Goal: Information Seeking & Learning: Understand process/instructions

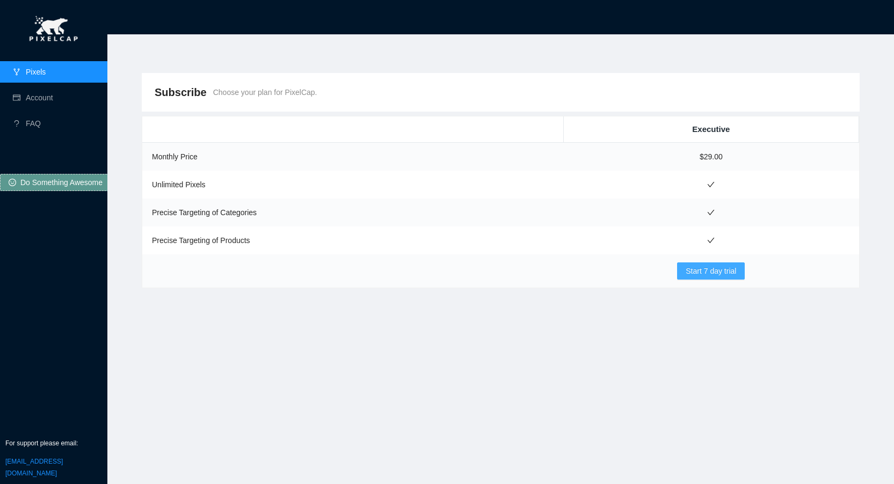
click at [716, 276] on span "Start 7 day trial" at bounding box center [710, 271] width 50 height 12
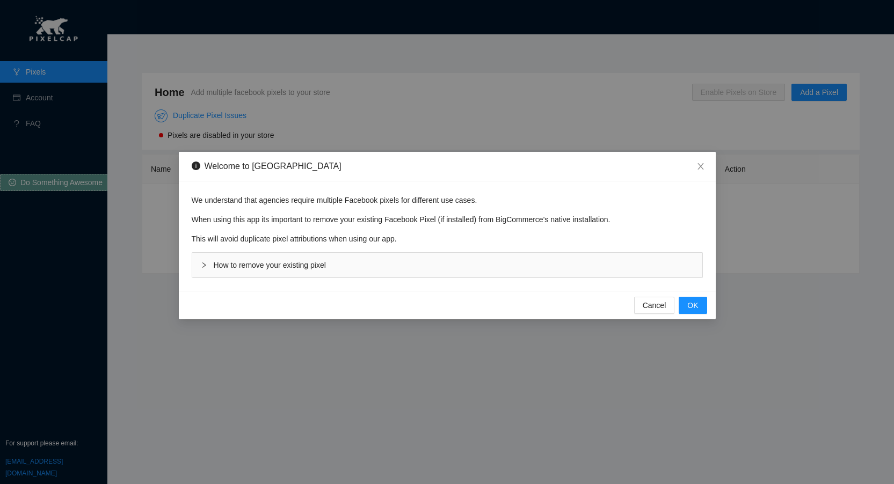
click at [446, 266] on div "How to remove your existing pixel" at bounding box center [447, 265] width 510 height 25
click at [687, 304] on button "OK" at bounding box center [692, 305] width 28 height 17
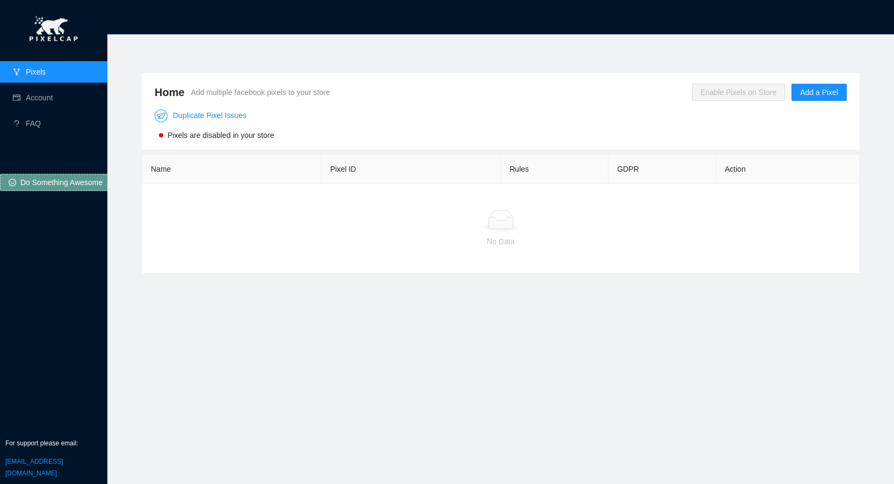
click at [224, 282] on div "Home Add multiple facebook pixels to your store Enable Pixels on Store Add a Pi…" at bounding box center [500, 252] width 743 height 385
click at [421, 306] on div "Home Add multiple facebook pixels to your store Enable Pixels on Store Add a Pi…" at bounding box center [500, 252] width 743 height 385
click at [280, 221] on div at bounding box center [500, 220] width 699 height 21
click at [293, 255] on td "No Data" at bounding box center [500, 229] width 717 height 90
click at [193, 117] on link "Duplicate Pixel Issues" at bounding box center [201, 115] width 92 height 9
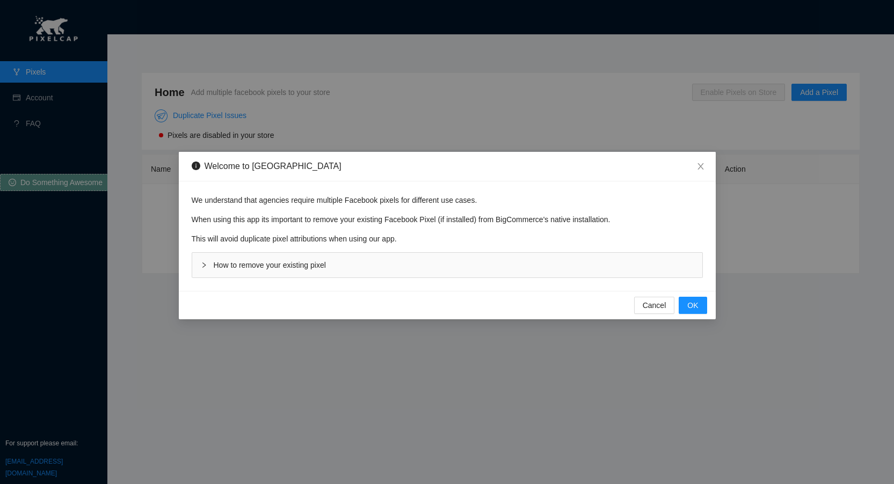
drag, startPoint x: 305, startPoint y: 266, endPoint x: 299, endPoint y: 267, distance: 6.0
click at [305, 266] on span "How to remove your existing pixel" at bounding box center [270, 265] width 112 height 9
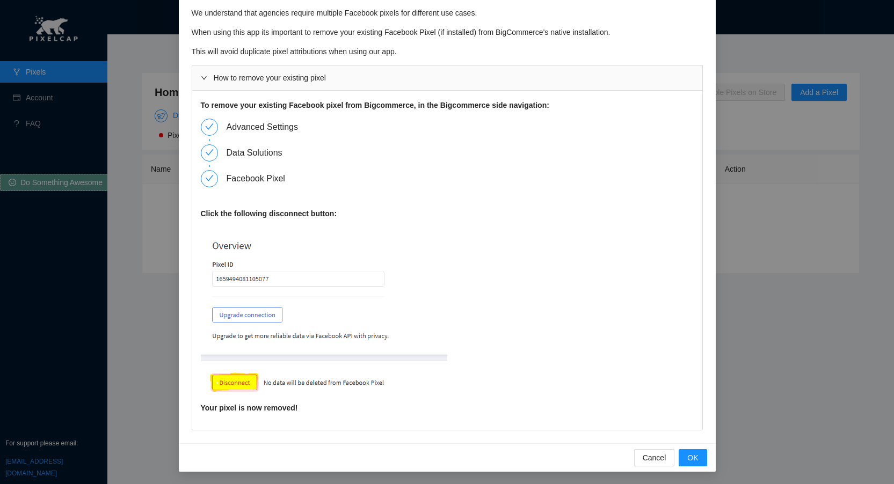
scroll to position [36, 0]
drag, startPoint x: 208, startPoint y: 409, endPoint x: 360, endPoint y: 422, distance: 152.4
click at [310, 418] on div "To remove your existing Facebook pixel from Bigcommerce, in the Bigcommerce sid…" at bounding box center [447, 259] width 510 height 339
click at [387, 416] on div "To remove your existing Facebook pixel from Bigcommerce, in the Bigcommerce sid…" at bounding box center [447, 259] width 510 height 339
click at [660, 462] on span "Cancel" at bounding box center [654, 457] width 24 height 12
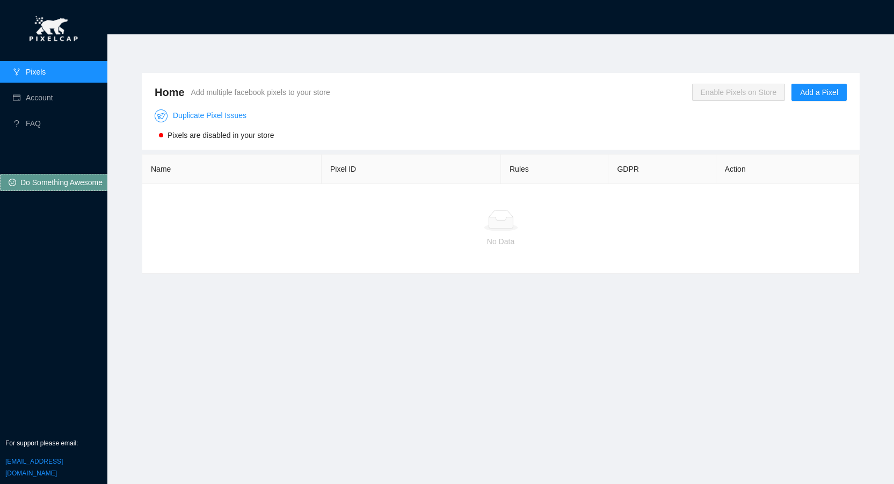
click at [408, 284] on div "Home Add multiple facebook pixels to your store Enable Pixels on Store Add a Pi…" at bounding box center [500, 252] width 743 height 385
